Goal: Information Seeking & Learning: Learn about a topic

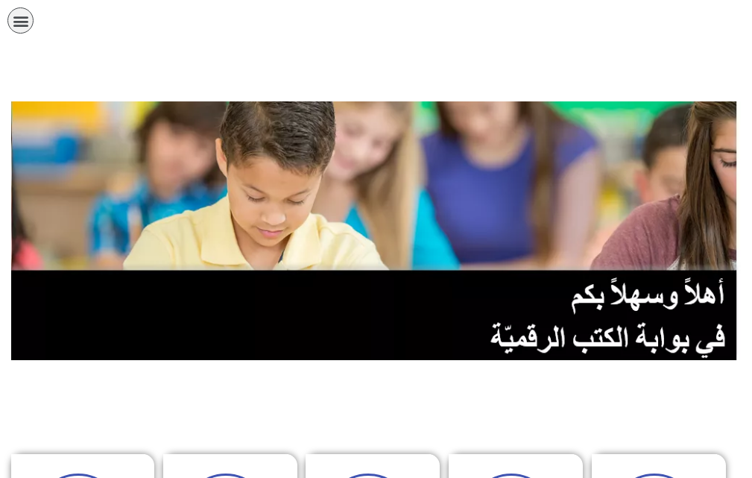
click at [19, 15] on icon "כפתור פתיחת תפריט" at bounding box center [21, 21] width 16 height 16
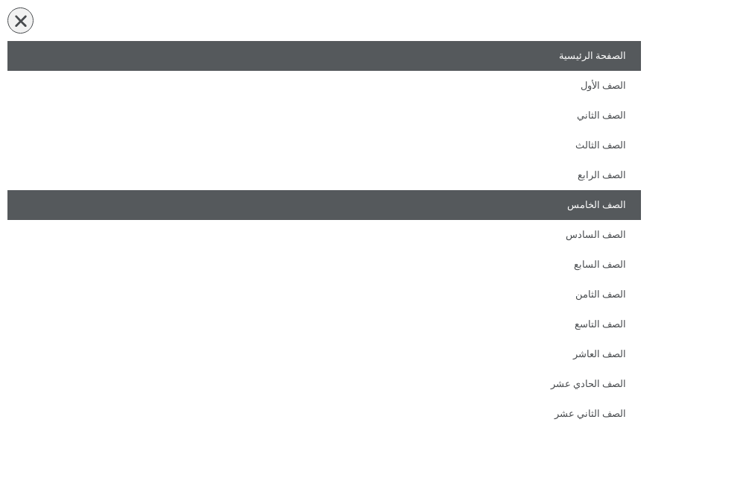
click at [371, 195] on link "الصف الخامس" at bounding box center [324, 205] width 634 height 30
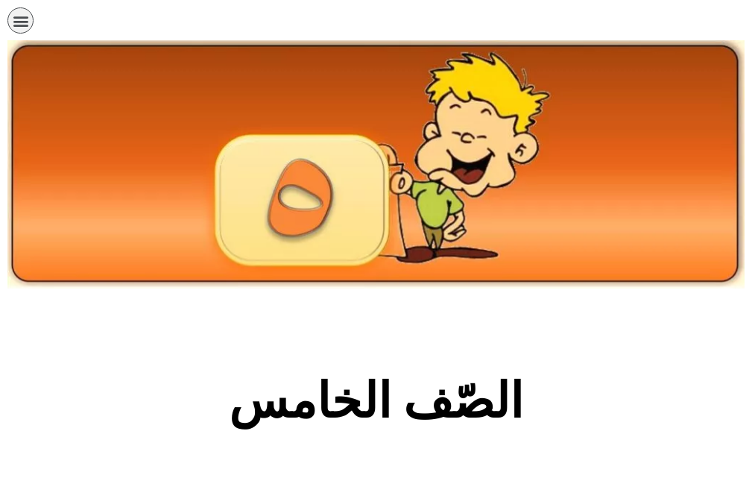
click at [231, 348] on section "الصّف الخامس" at bounding box center [376, 409] width 752 height 227
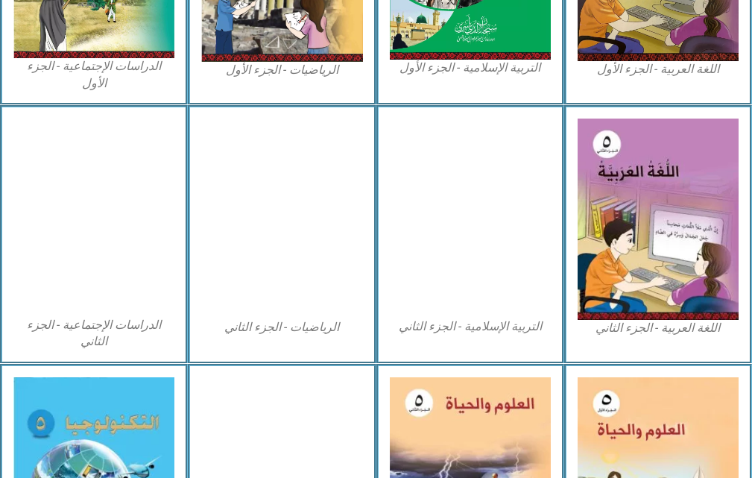
scroll to position [686, 0]
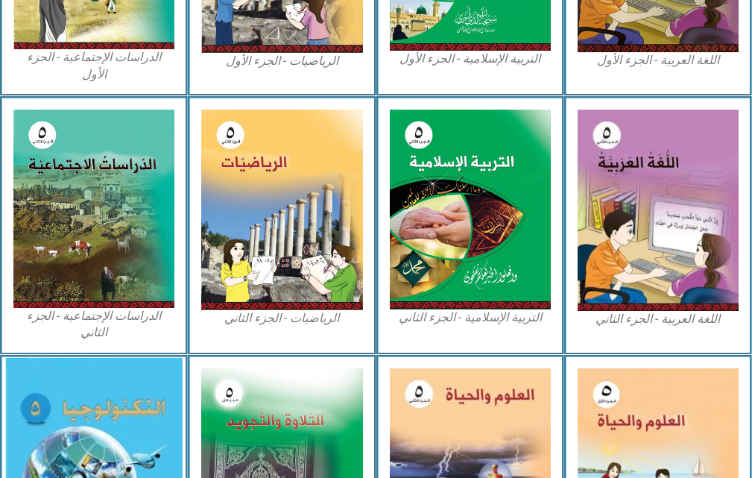
click at [51, 402] on img at bounding box center [93, 474] width 177 height 233
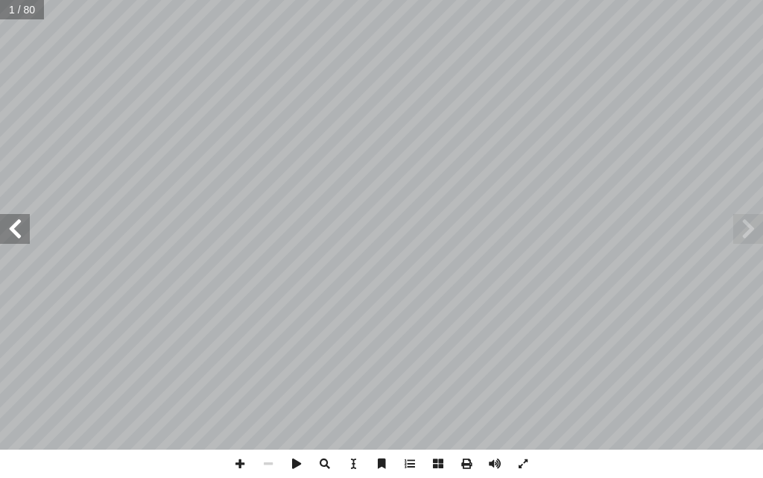
click at [13, 238] on span at bounding box center [15, 229] width 30 height 30
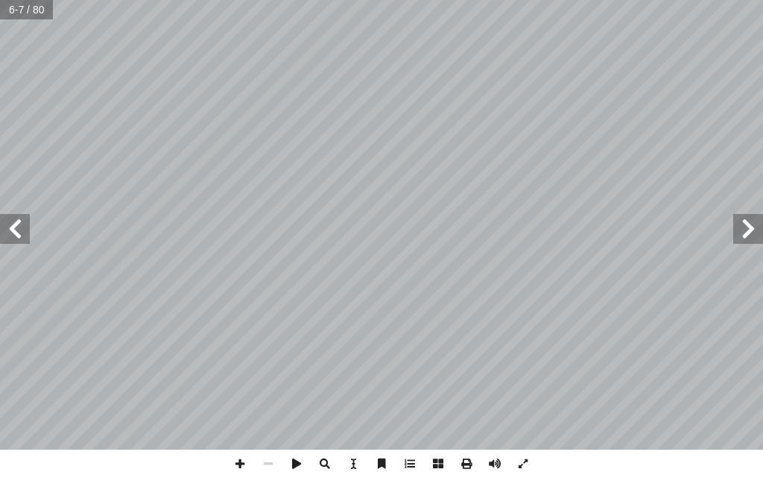
click at [13, 238] on span at bounding box center [15, 229] width 30 height 30
click at [19, 230] on span at bounding box center [15, 229] width 30 height 30
click at [4, 233] on span at bounding box center [15, 229] width 30 height 30
click at [18, 233] on span at bounding box center [15, 229] width 30 height 30
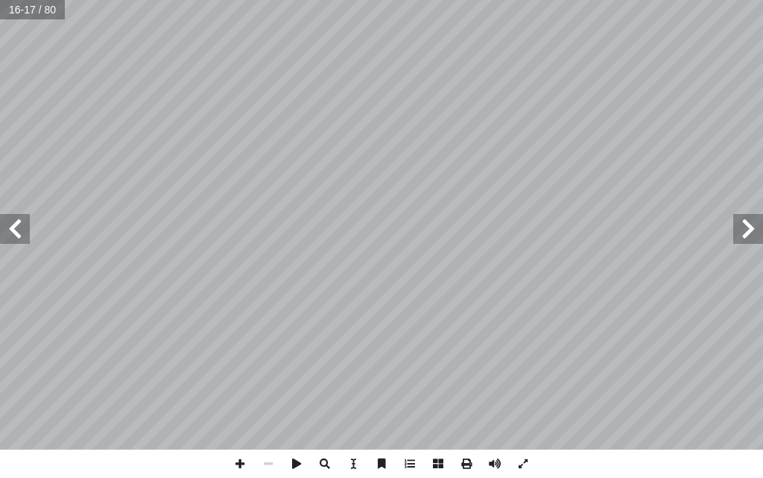
click at [7, 230] on span at bounding box center [15, 229] width 30 height 30
click at [752, 227] on span at bounding box center [749, 229] width 30 height 30
click at [747, 241] on span at bounding box center [749, 229] width 30 height 30
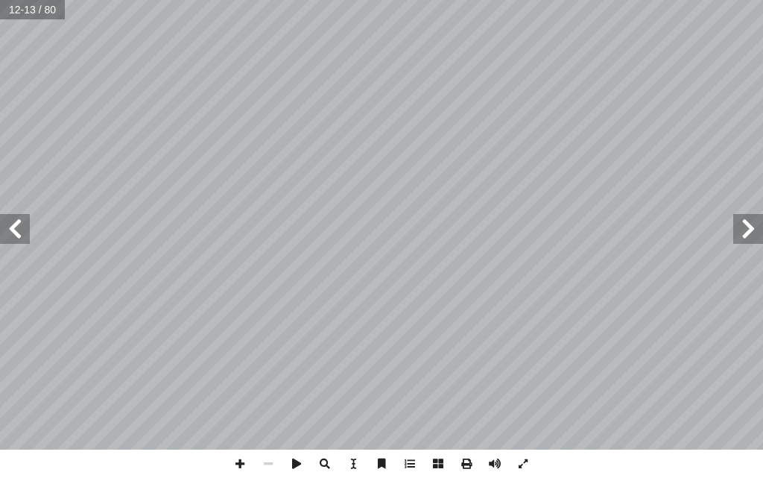
click at [760, 236] on span at bounding box center [749, 229] width 30 height 30
click at [0, 219] on span at bounding box center [15, 229] width 30 height 30
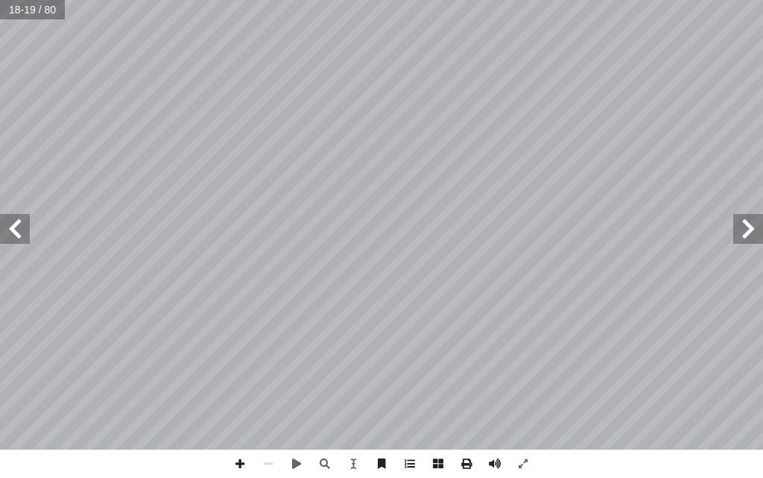
click at [16, 229] on span at bounding box center [15, 229] width 30 height 30
click at [748, 239] on span at bounding box center [749, 229] width 30 height 30
